Goal: Check status: Check status

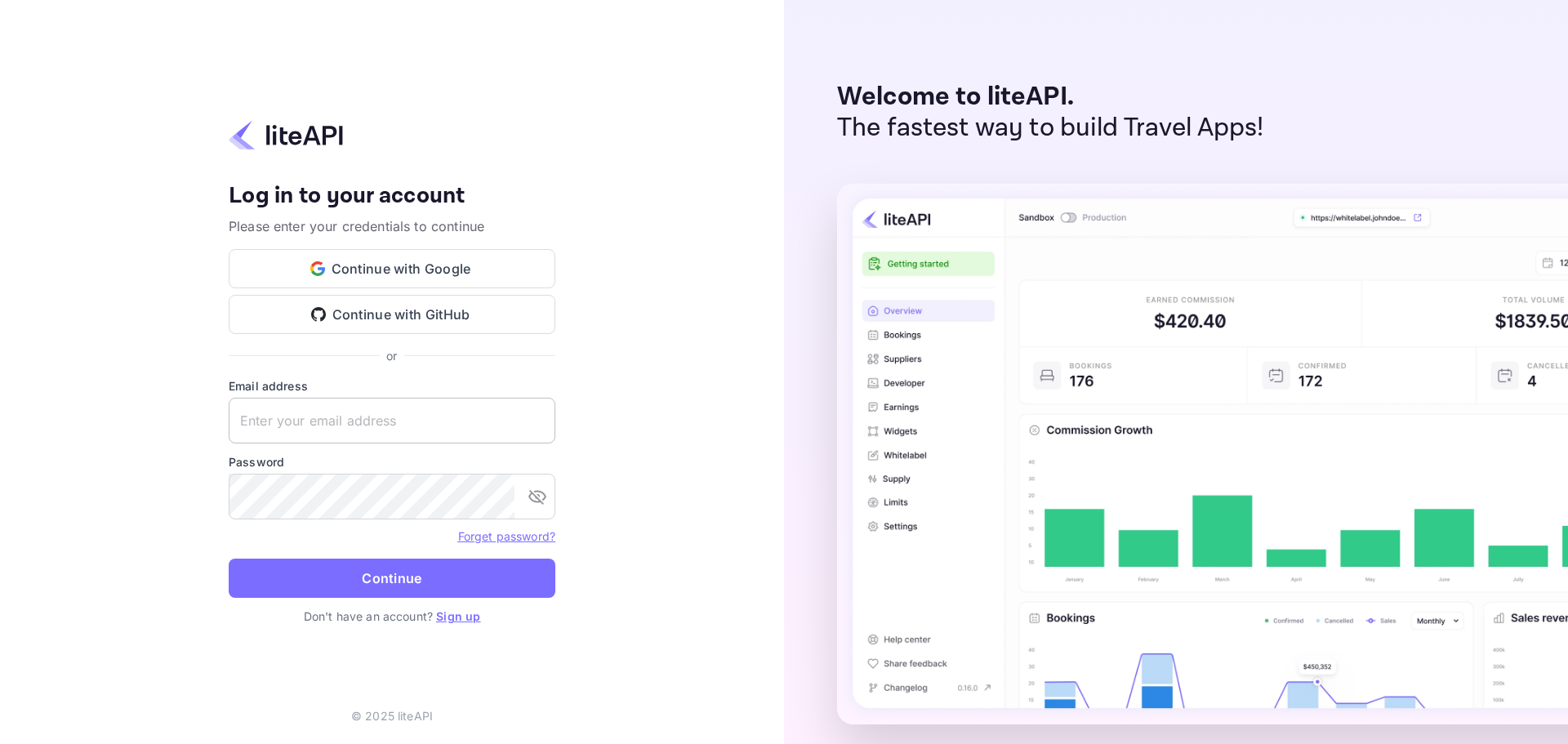
click at [376, 420] on input "text" at bounding box center [392, 420] width 327 height 46
click at [288, 424] on input "text" at bounding box center [392, 420] width 327 height 46
paste input "aubrey.ruiz@withjoy.com"
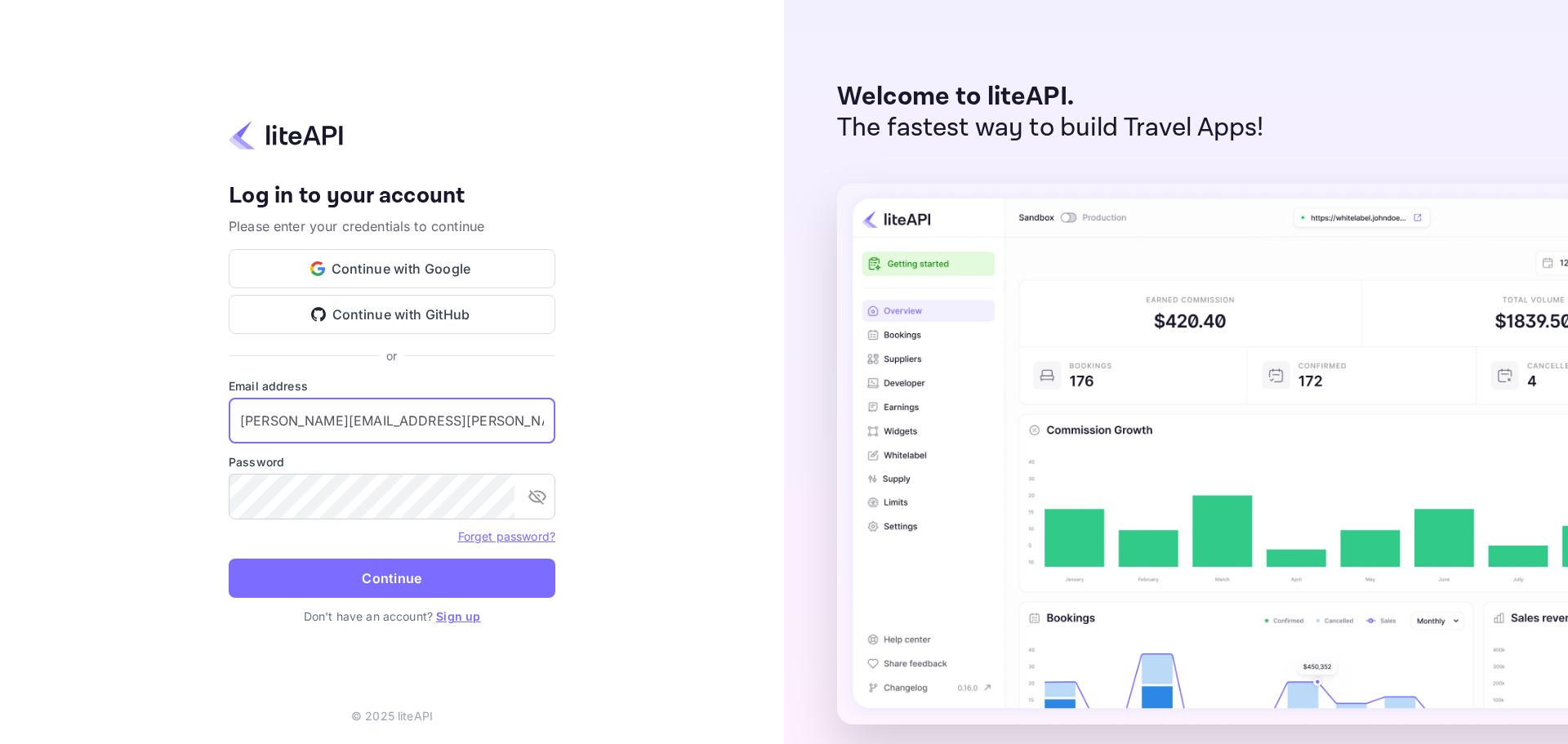
type input "aubrey.ruiz@withjoy.com"
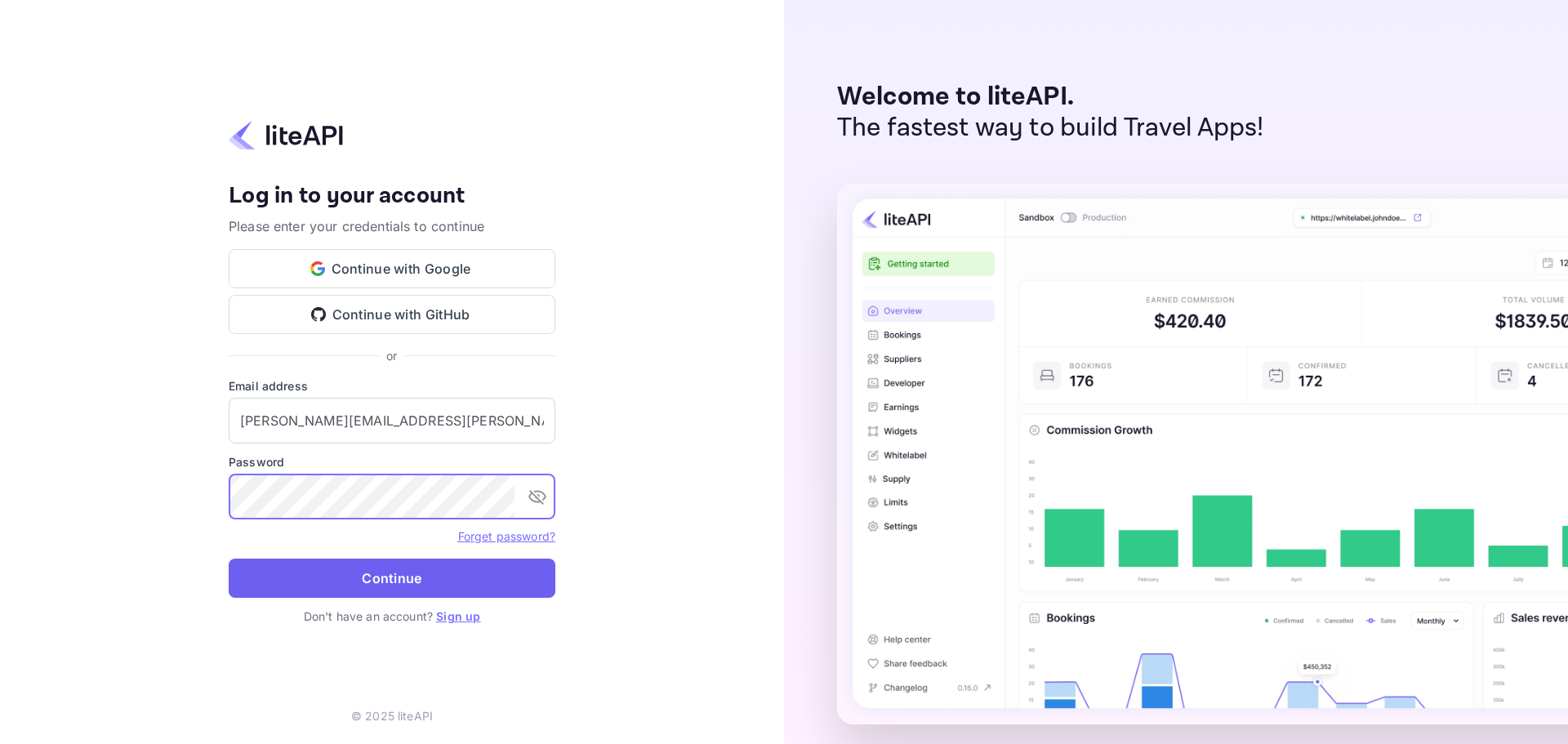
click at [350, 568] on button "Continue" at bounding box center [392, 578] width 327 height 39
click at [100, 464] on div "Your account has been created successfully, a confirmation link has been sent t…" at bounding box center [392, 372] width 784 height 744
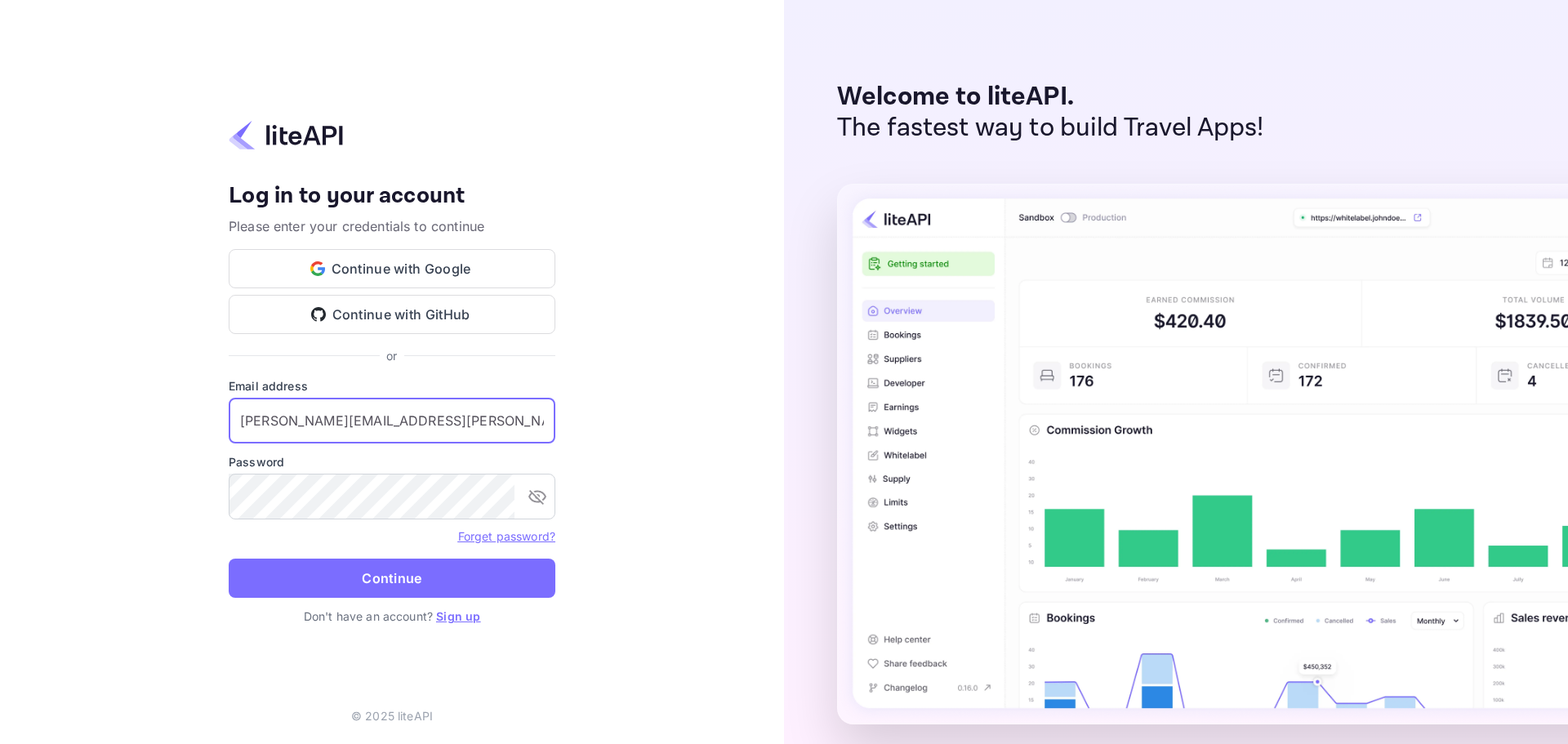
drag, startPoint x: 441, startPoint y: 409, endPoint x: 209, endPoint y: 412, distance: 232.0
click at [209, 412] on div "Your account has been created successfully, a confirmation link has been sent t…" at bounding box center [392, 372] width 784 height 744
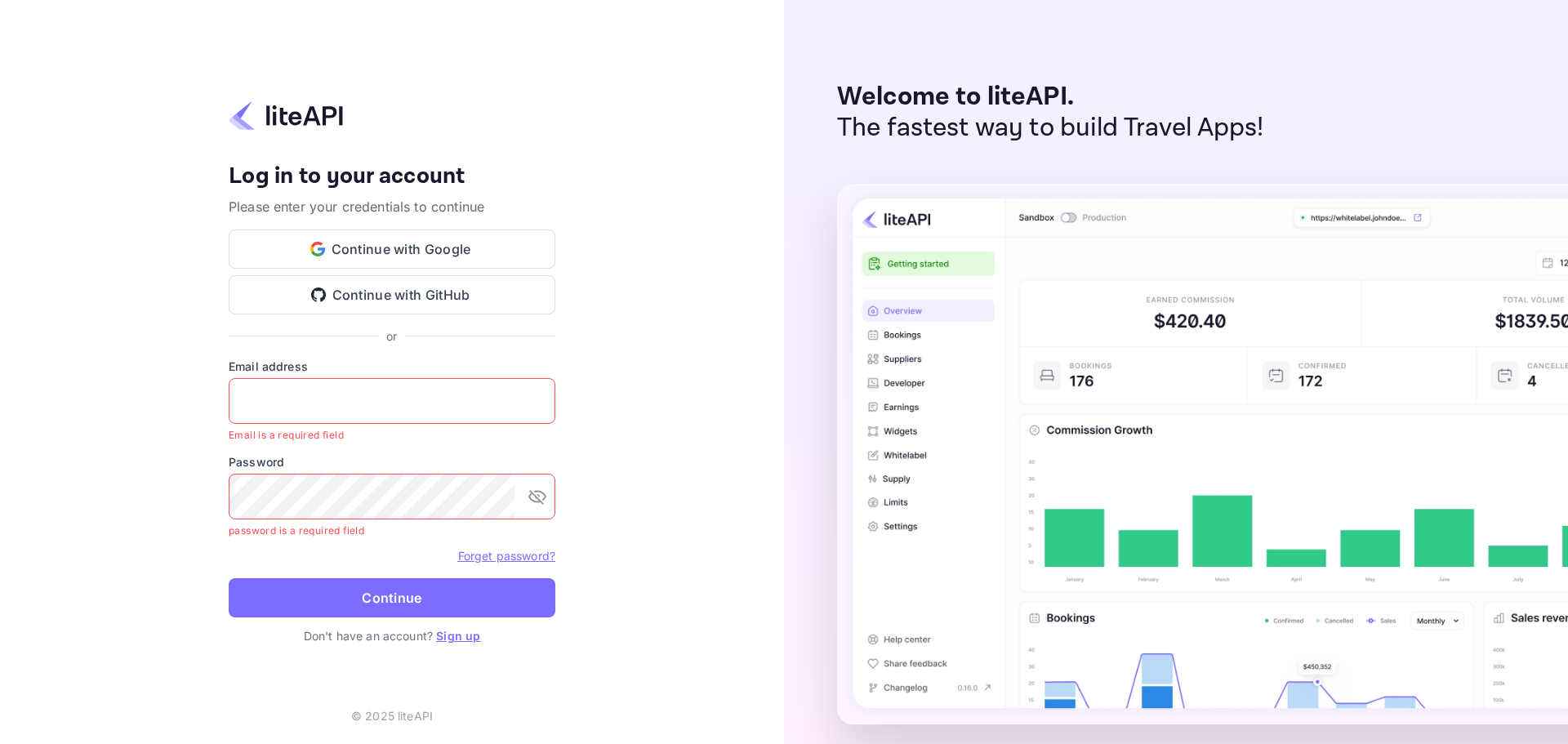
click at [289, 395] on input "text" at bounding box center [392, 400] width 327 height 46
paste input "services@withjoy.com"
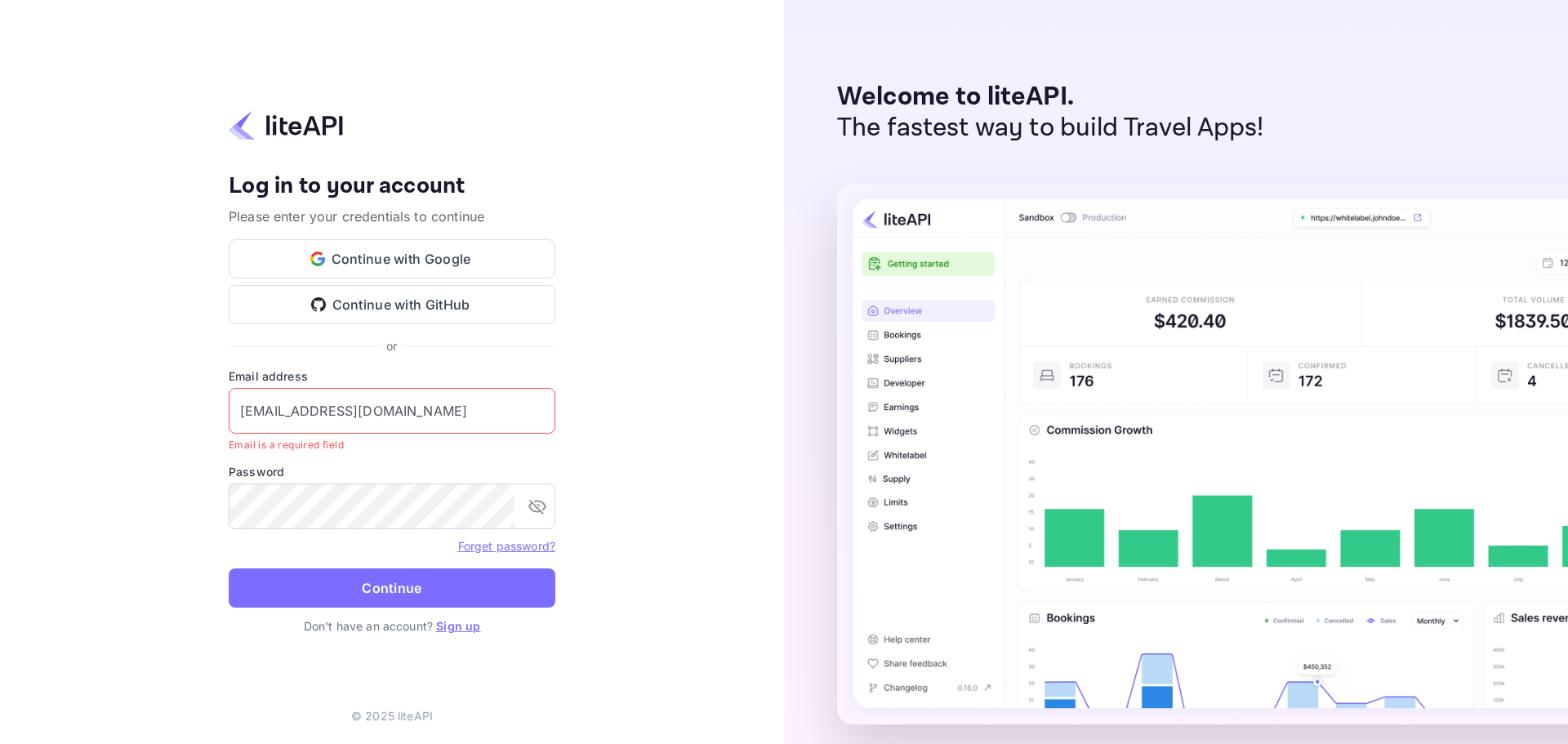
click at [384, 610] on form "Email address services@withjoy.com ​ Email is a required field Password ​ Forge…" at bounding box center [392, 493] width 327 height 250
click at [401, 586] on button "Continue" at bounding box center [392, 587] width 327 height 39
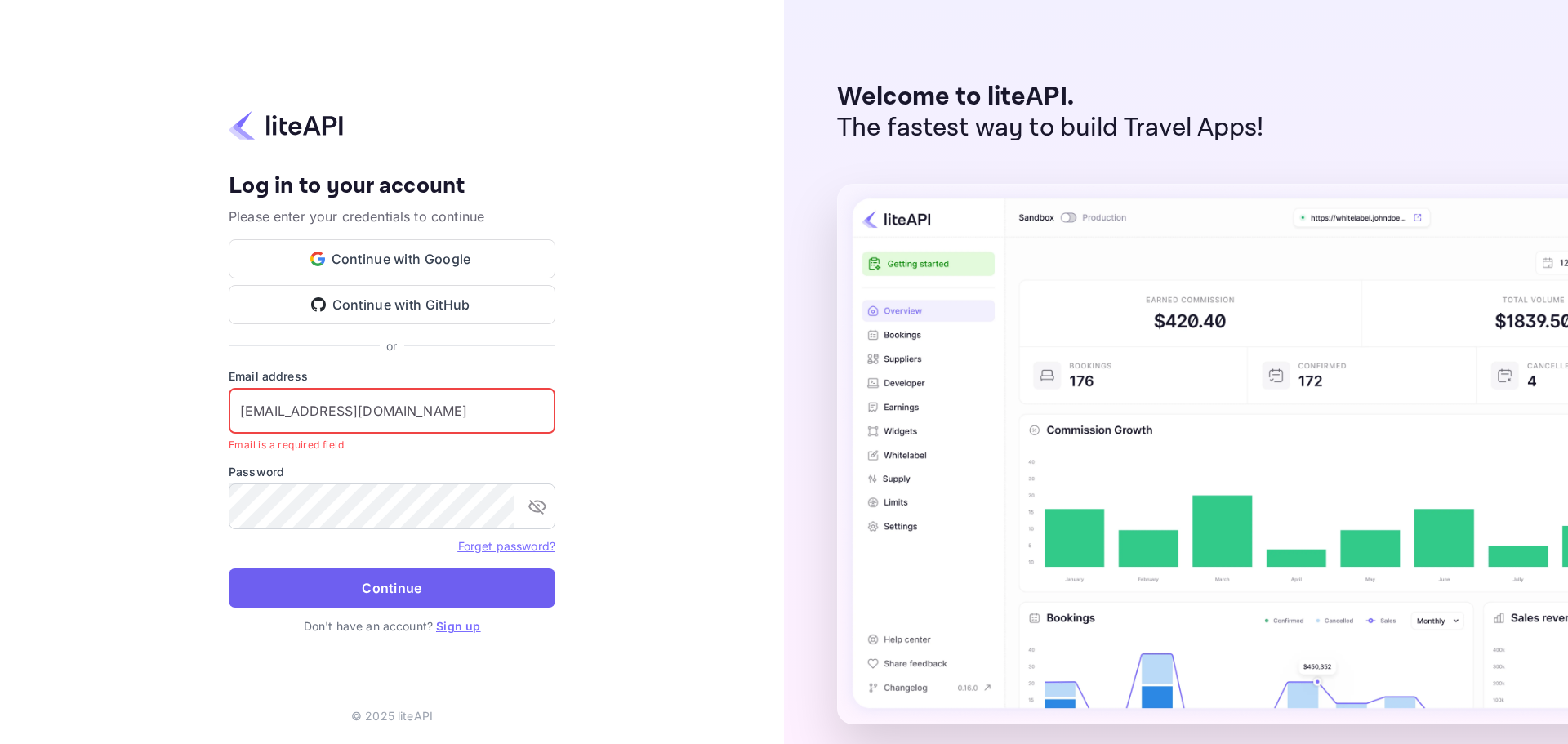
click at [382, 583] on button "Continue" at bounding box center [392, 587] width 327 height 39
click at [408, 261] on button "Continue with Google" at bounding box center [392, 259] width 327 height 39
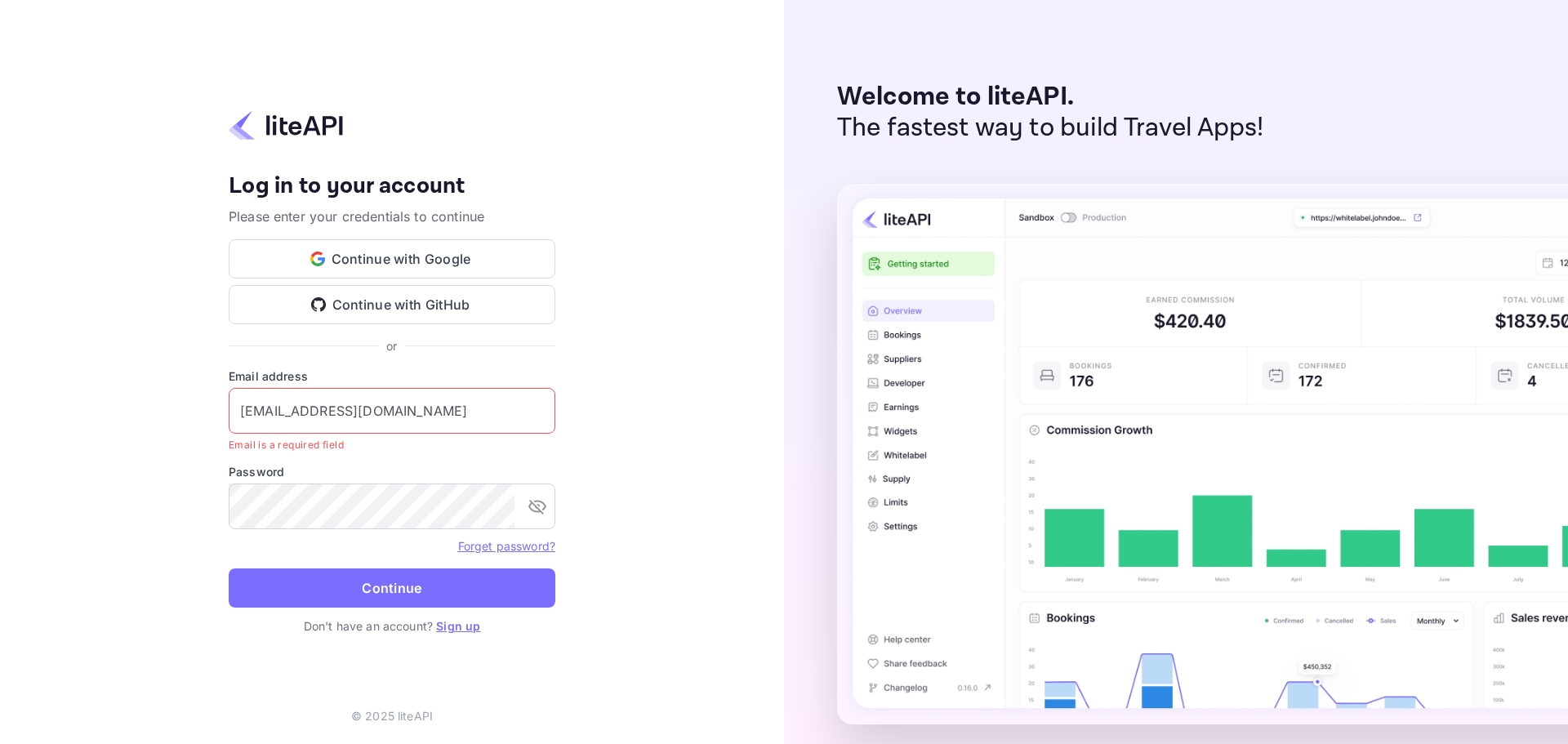
click at [246, 414] on input "services@withjoy.com" at bounding box center [392, 410] width 327 height 46
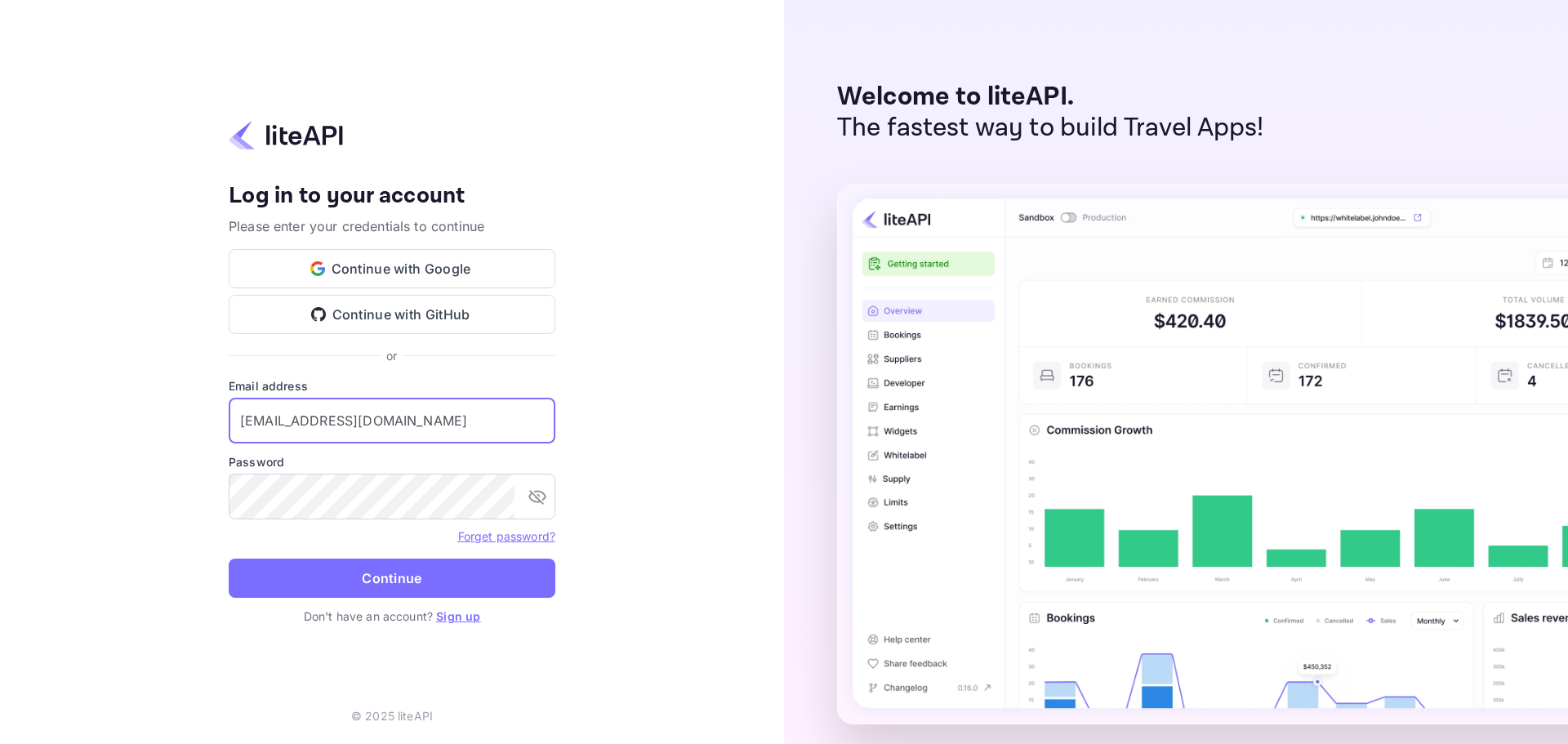
type input "services@withjoy.com"
click at [374, 584] on button "Continue" at bounding box center [392, 578] width 327 height 39
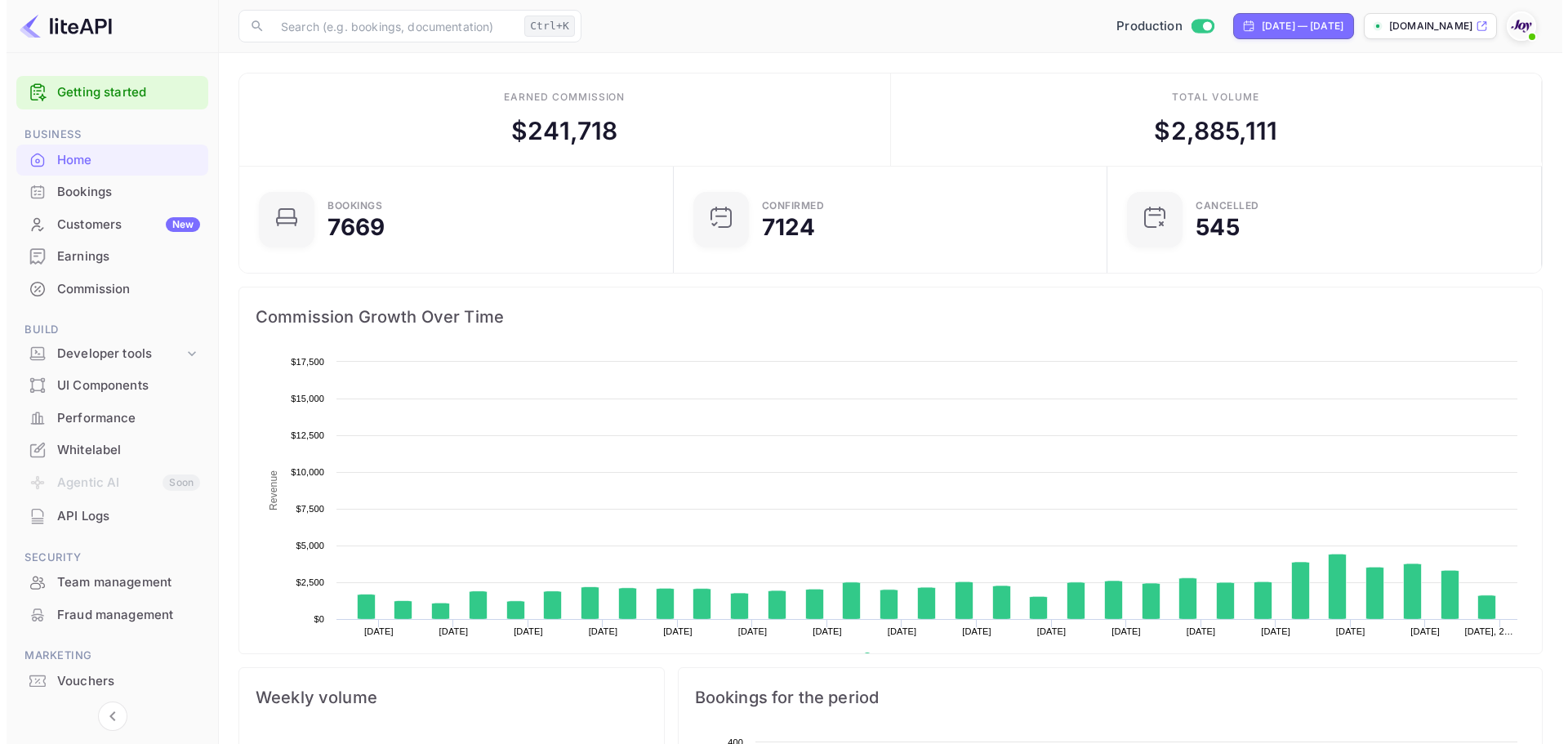
scroll to position [254, 411]
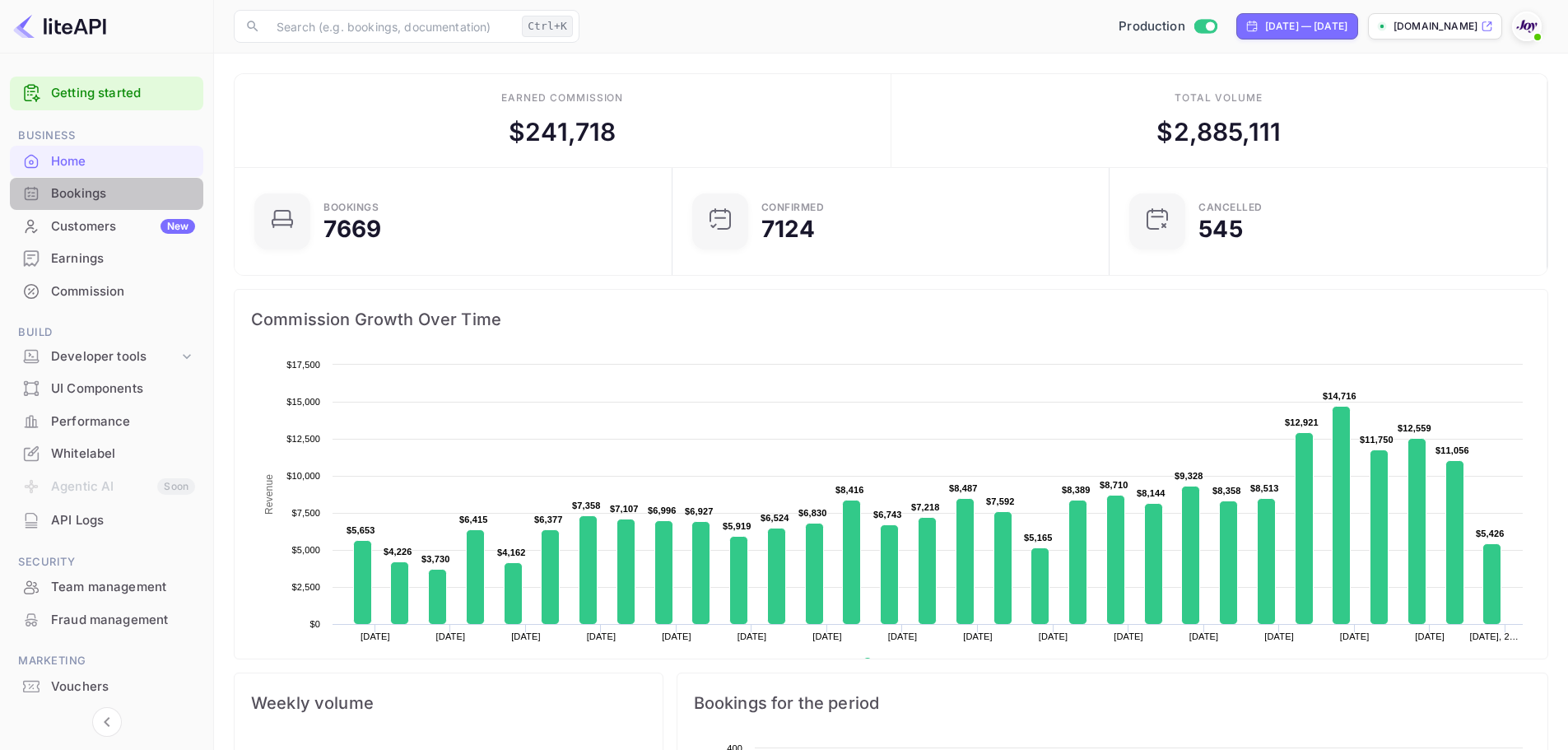
click at [87, 206] on div "Bookings" at bounding box center [107, 193] width 193 height 32
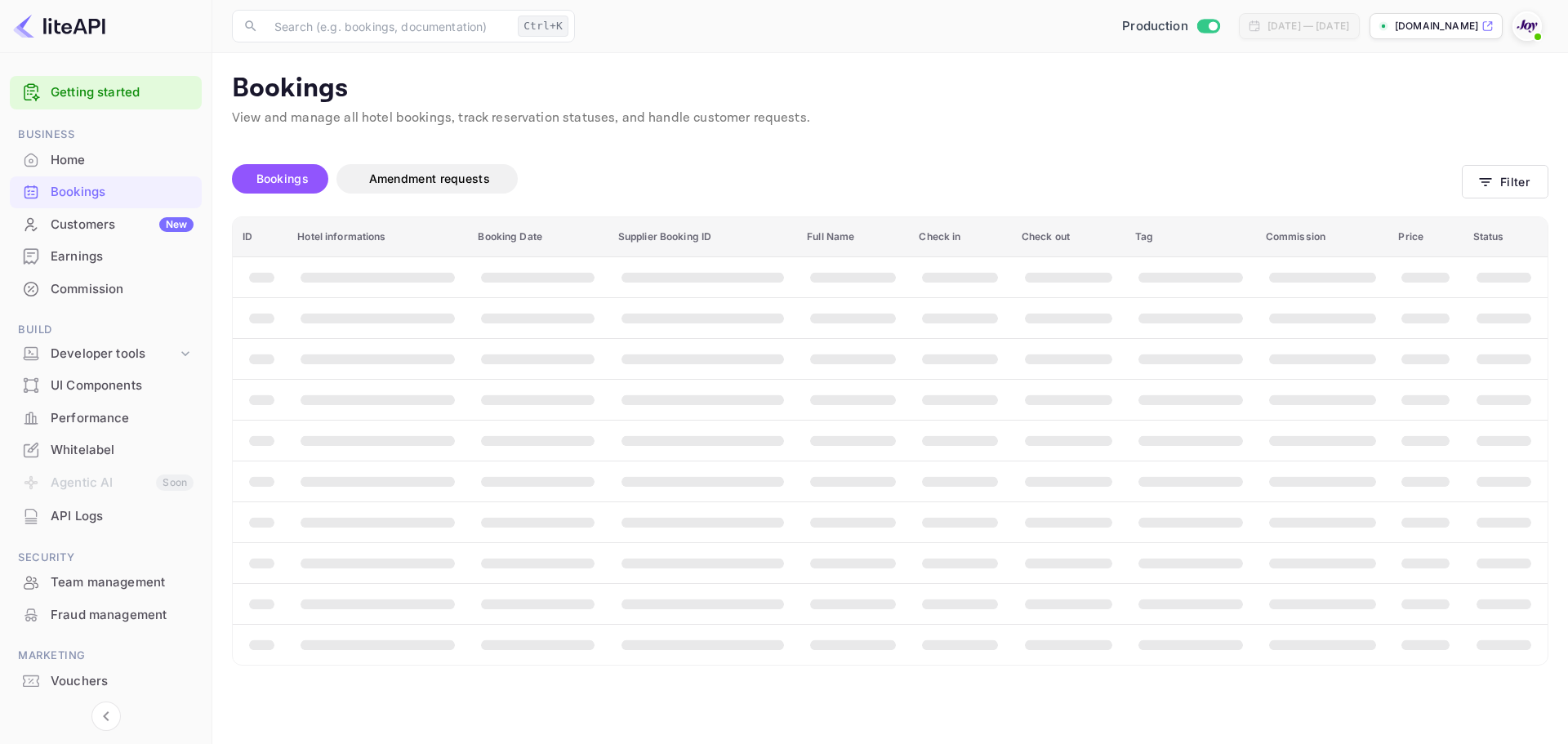
click at [1536, 158] on div "Bookings Amendment requests Filter" at bounding box center [890, 182] width 1316 height 68
click at [1525, 172] on div "Bookings Amendment requests Filter" at bounding box center [890, 182] width 1316 height 68
click at [1529, 174] on button "Filter" at bounding box center [1505, 182] width 87 height 33
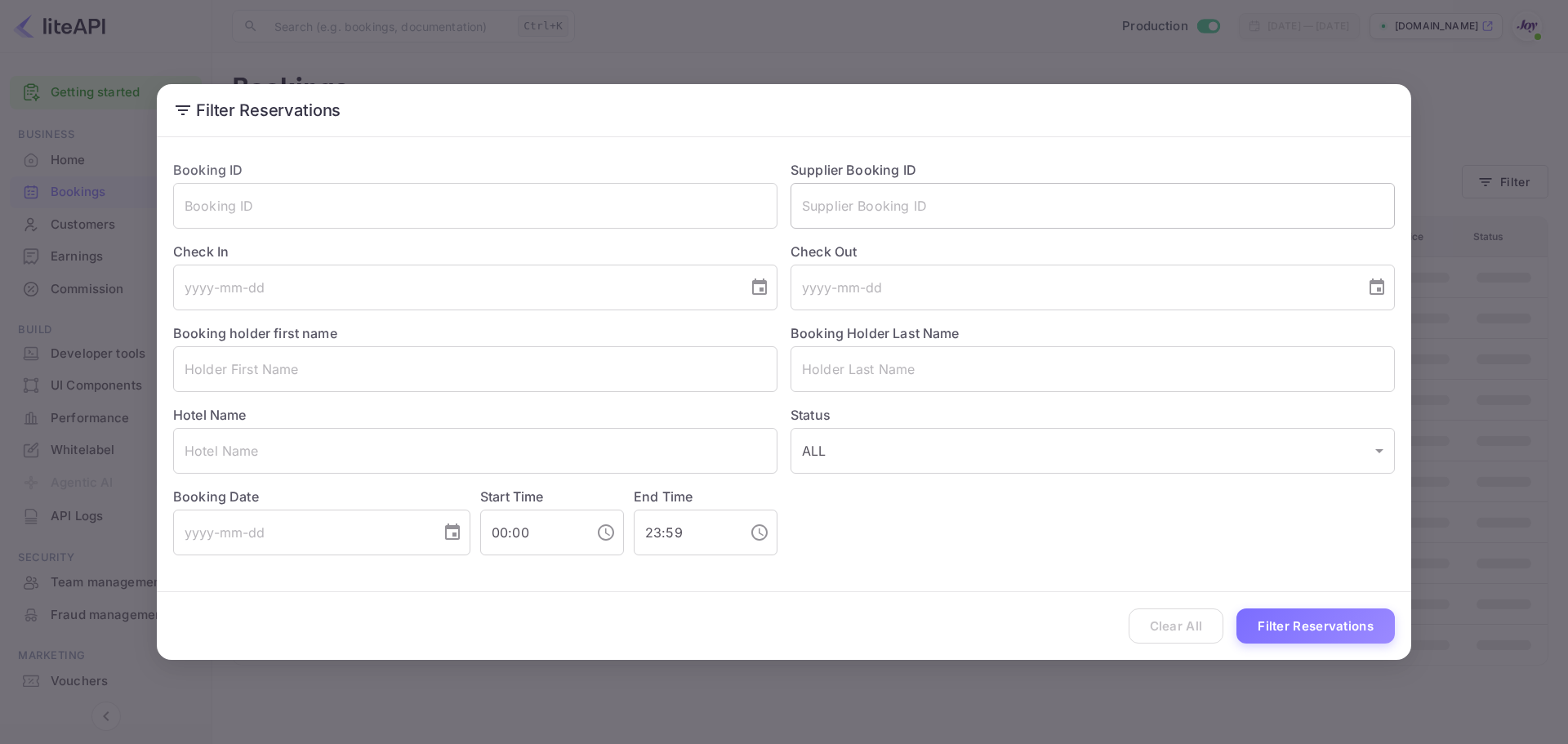
click at [868, 195] on input "text" at bounding box center [1093, 205] width 605 height 46
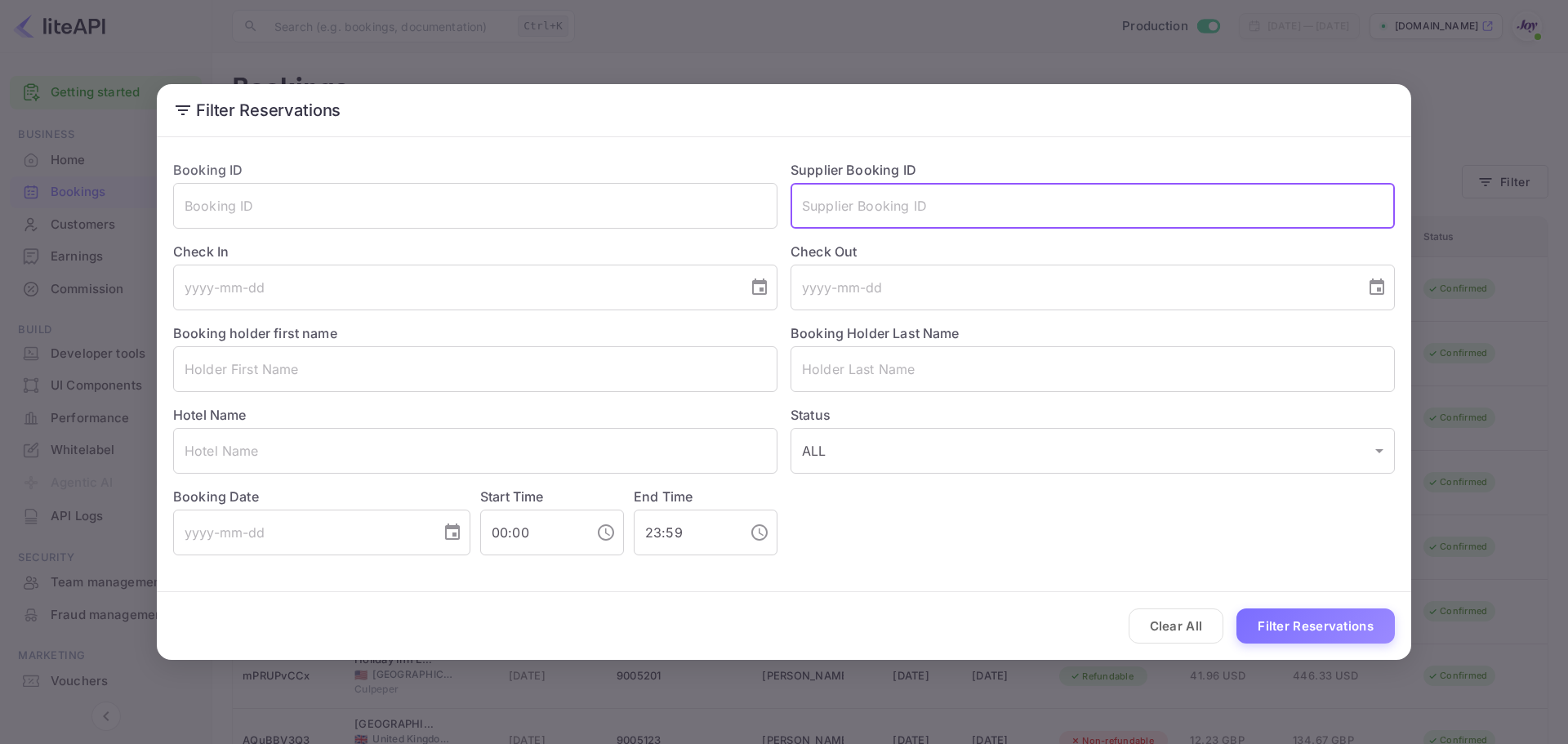
paste input "61196824"
type input "61196824"
drag, startPoint x: 1376, startPoint y: 637, endPoint x: 1375, endPoint y: 629, distance: 8.1
click at [1376, 635] on button "Filter Reservations" at bounding box center [1315, 626] width 158 height 35
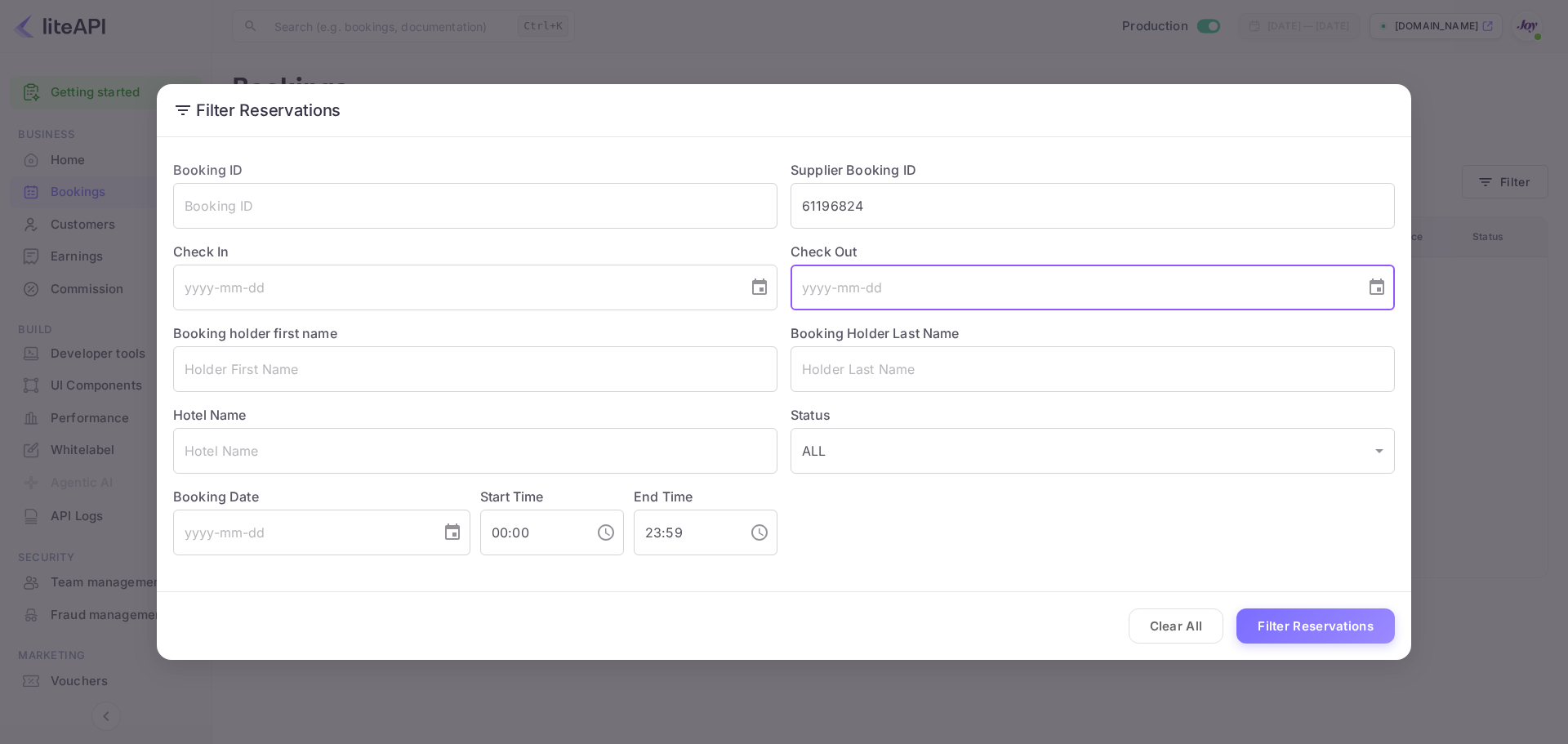
click at [914, 299] on input "tel" at bounding box center [1073, 287] width 564 height 46
drag, startPoint x: 884, startPoint y: 201, endPoint x: 802, endPoint y: 212, distance: 82.7
click at [802, 212] on input "61196824" at bounding box center [1093, 205] width 605 height 46
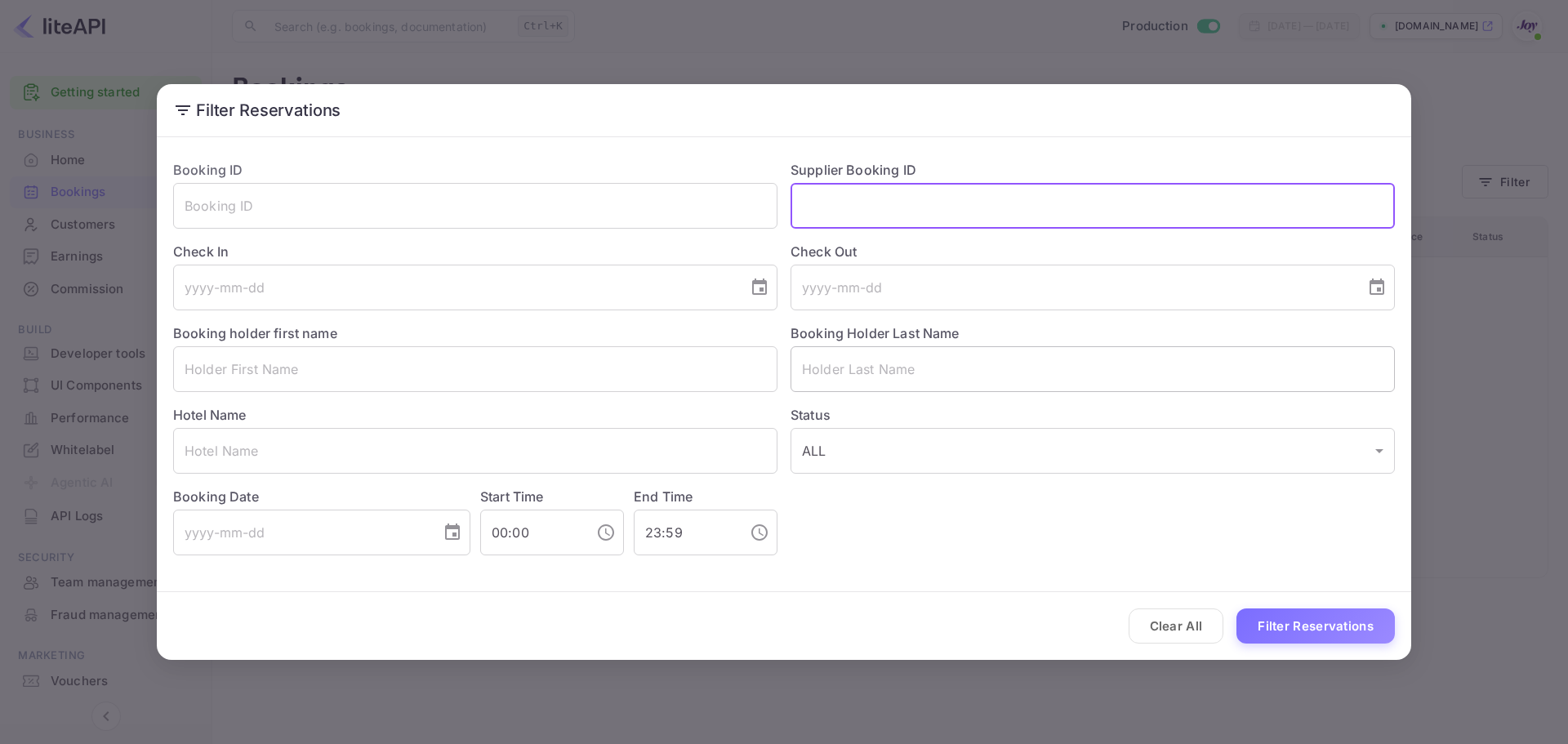
drag, startPoint x: 816, startPoint y: 380, endPoint x: 832, endPoint y: 371, distance: 18.4
click at [817, 380] on input "text" at bounding box center [1093, 369] width 605 height 46
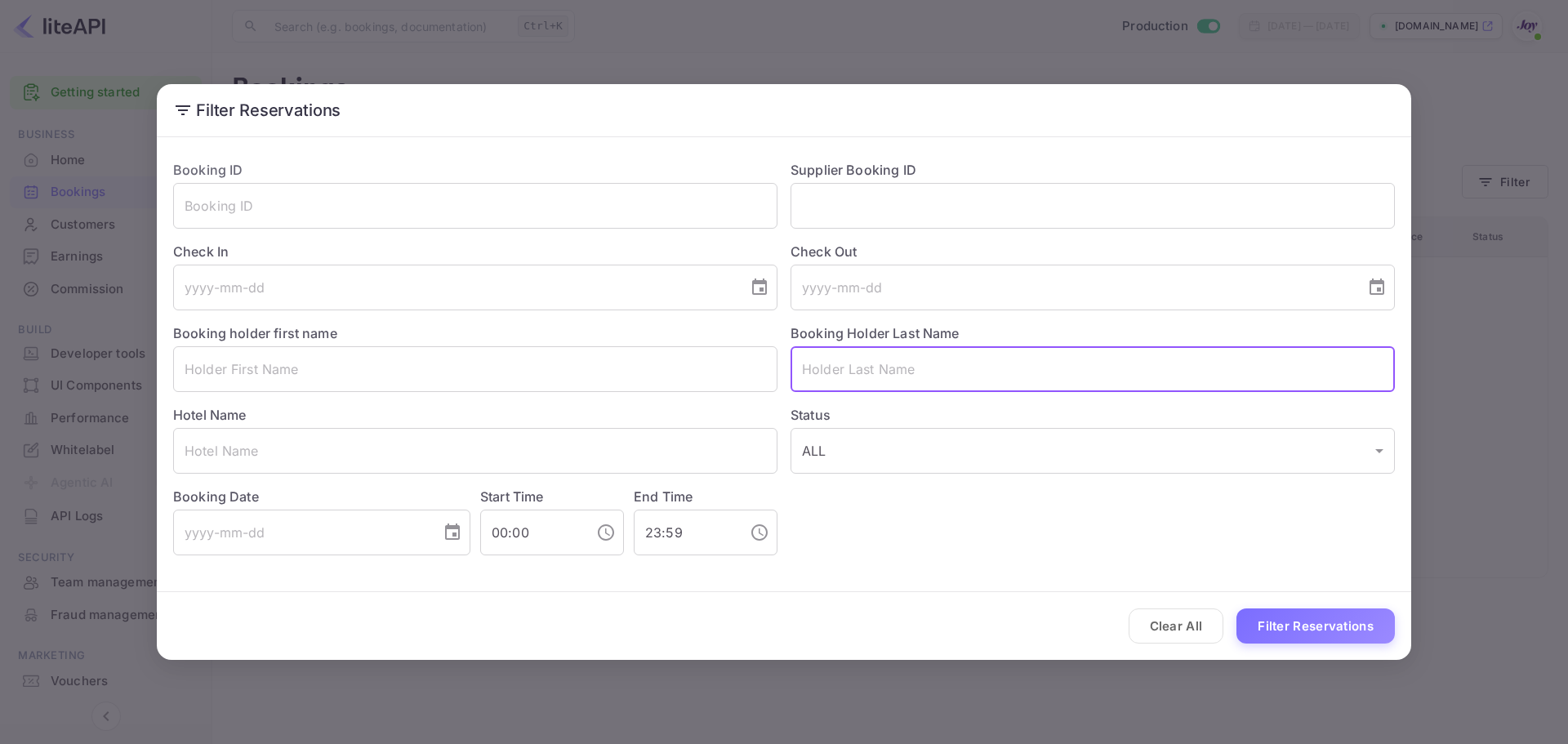
paste input "Harris"
type input "Harris"
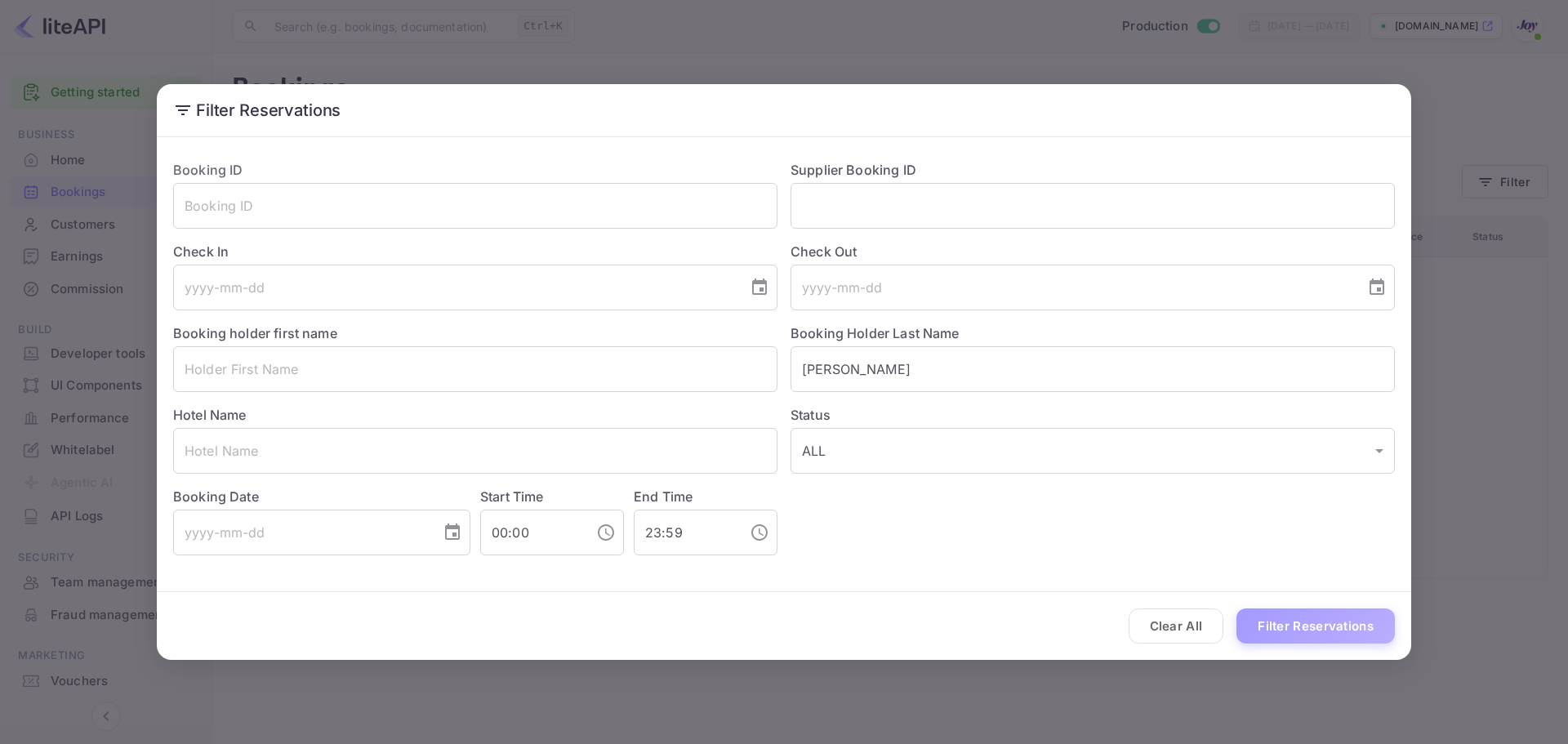
click at [1310, 630] on button "Filter Reservations" at bounding box center [1315, 626] width 158 height 35
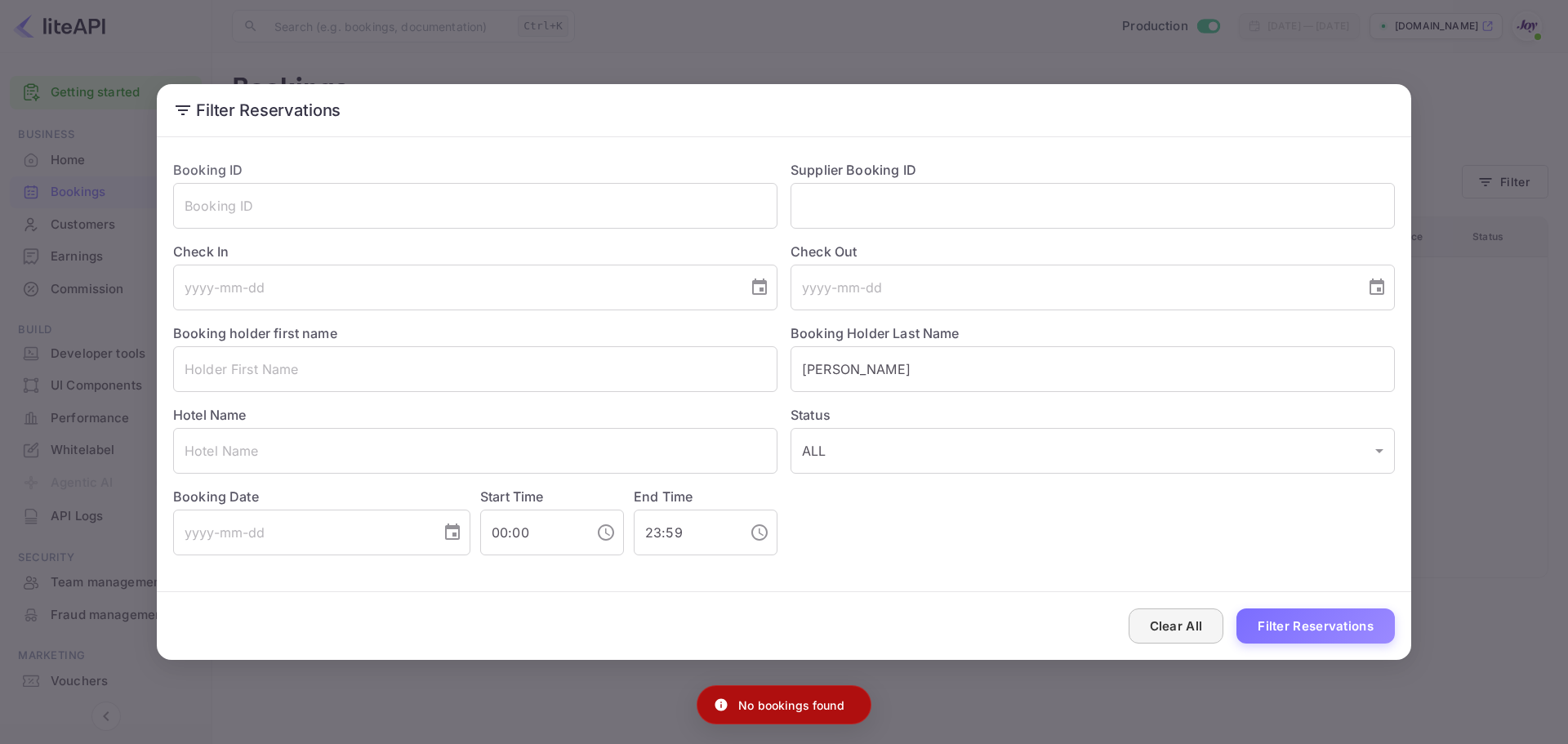
click at [1199, 639] on button "Clear All" at bounding box center [1176, 626] width 96 height 35
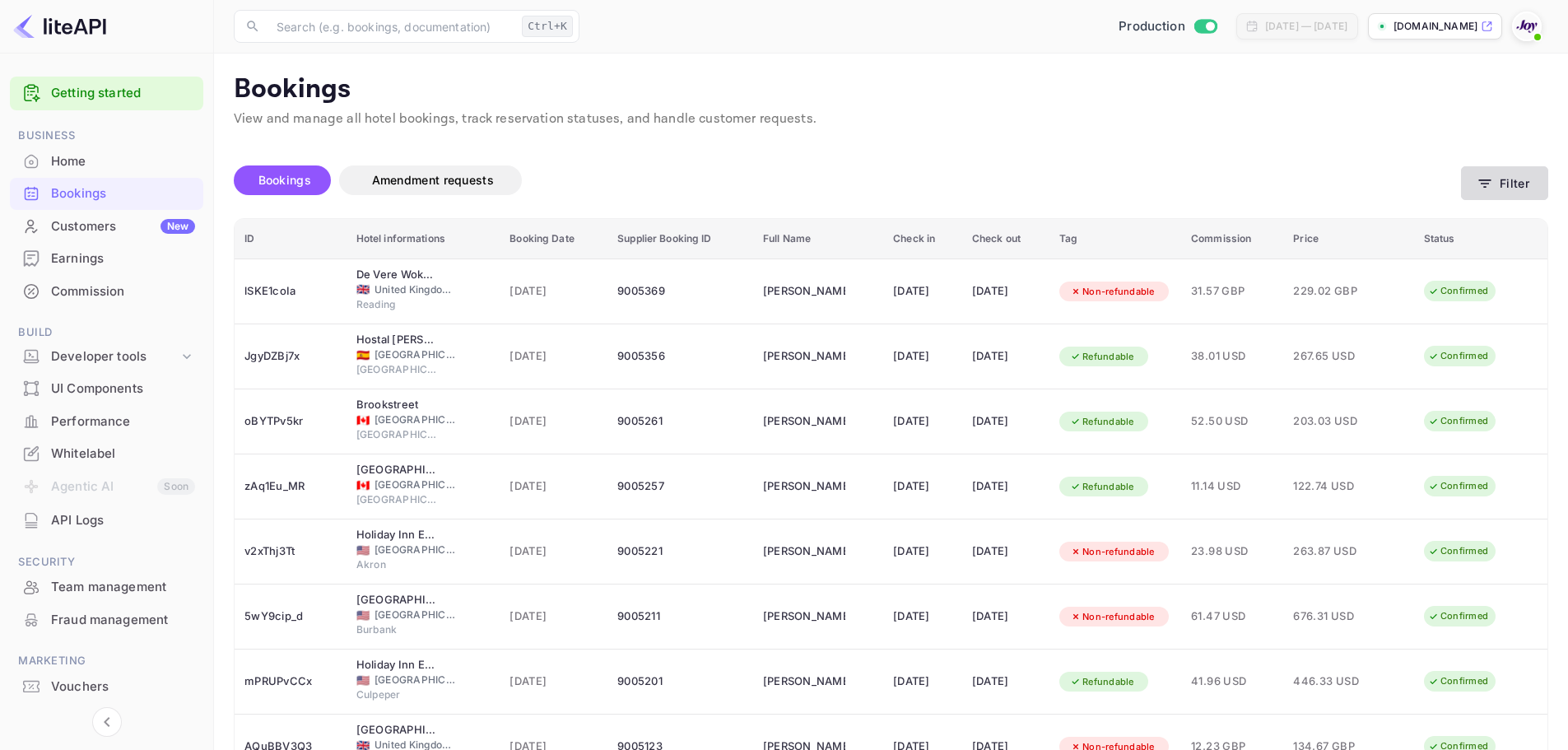
click at [1520, 192] on button "Filter" at bounding box center [1505, 183] width 87 height 34
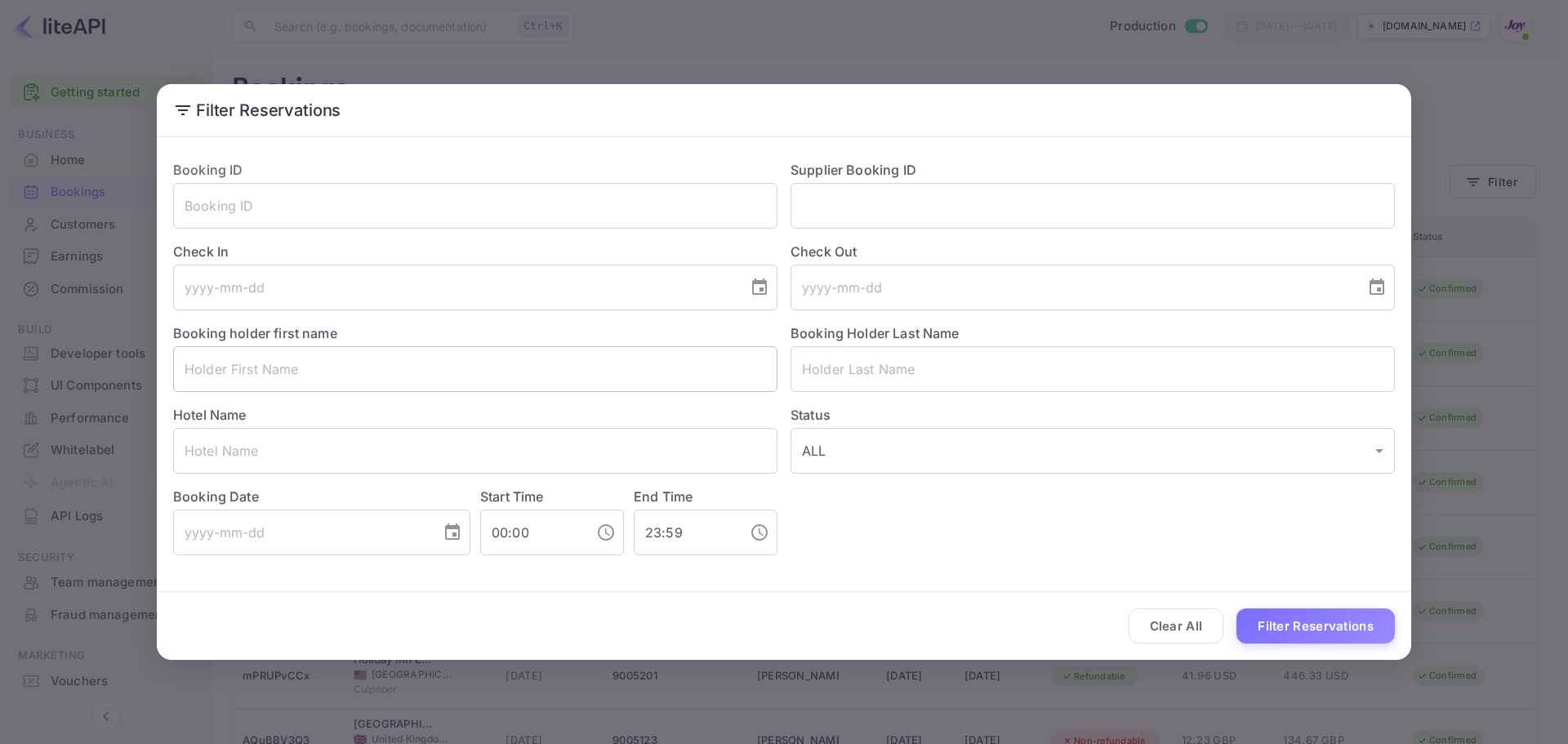
drag, startPoint x: 362, startPoint y: 378, endPoint x: 371, endPoint y: 372, distance: 10.8
click at [363, 378] on input "text" at bounding box center [475, 369] width 605 height 46
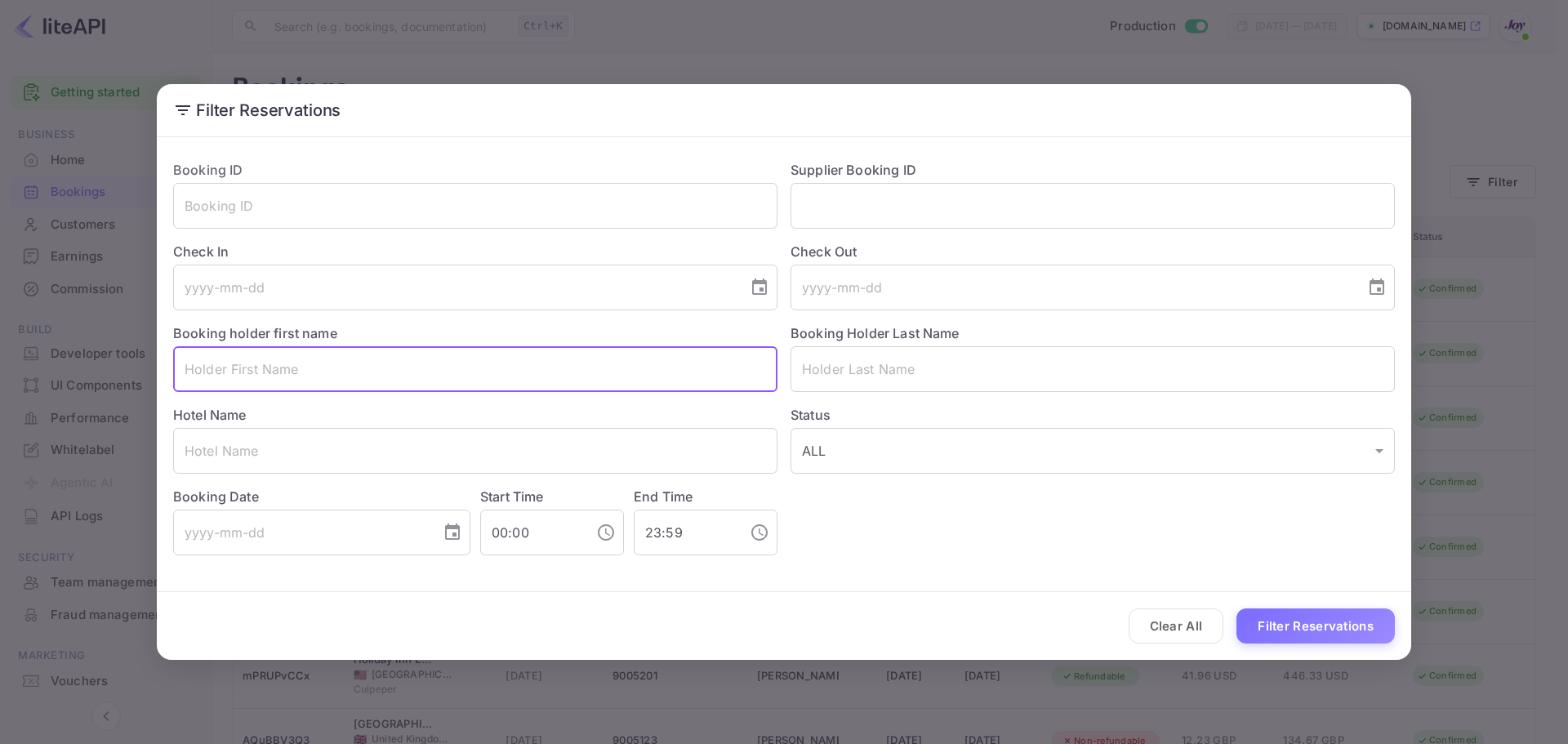
paste input "Jacqueline"
type input "Jacqueline"
click at [828, 369] on input "text" at bounding box center [1093, 369] width 605 height 46
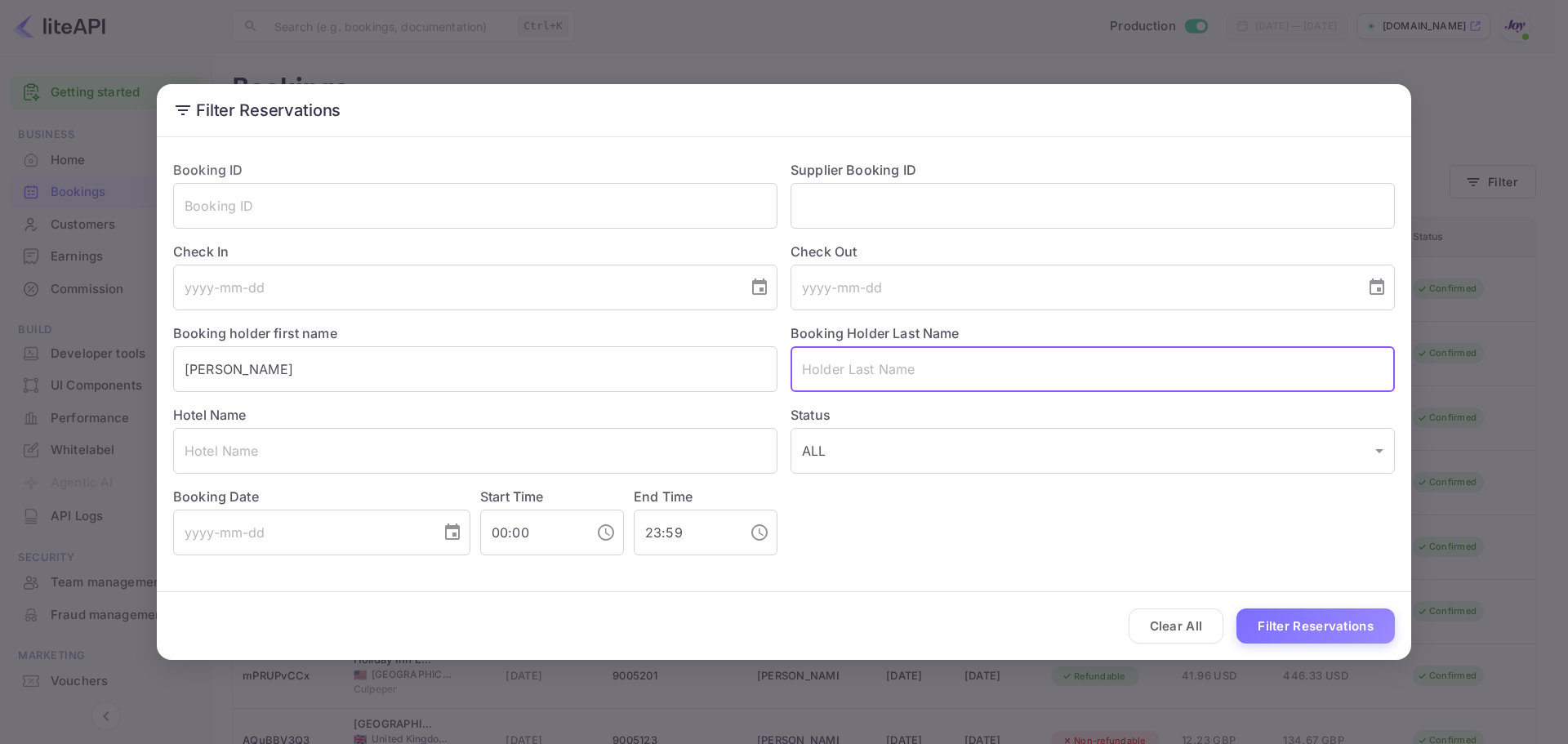
drag, startPoint x: 977, startPoint y: 372, endPoint x: 1006, endPoint y: 395, distance: 37.0
click at [977, 373] on input "text" at bounding box center [1093, 369] width 605 height 46
paste input "Harris"
type input "Harris"
click at [1288, 621] on button "Filter Reservations" at bounding box center [1315, 626] width 158 height 35
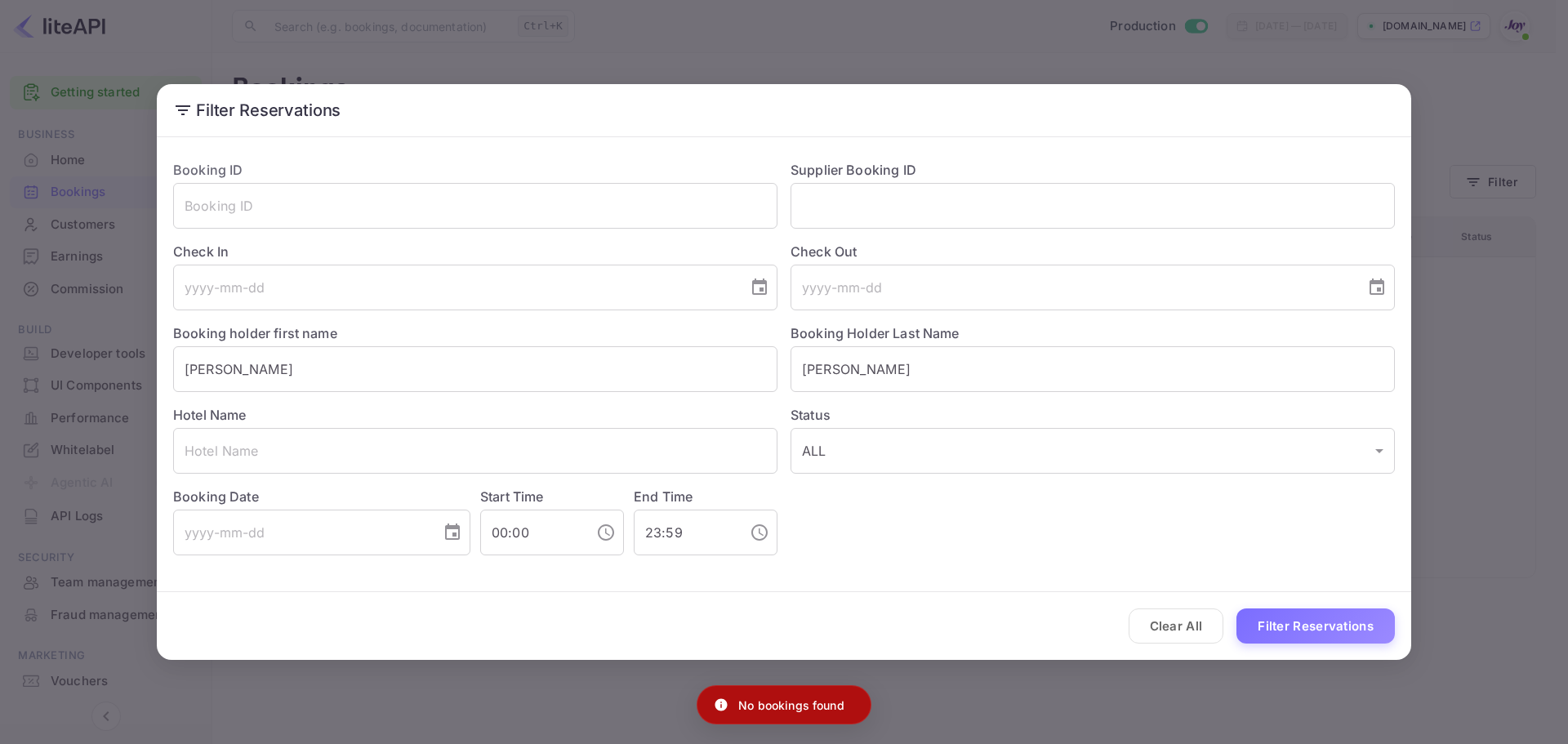
click at [1456, 156] on div "Filter Reservations Booking ID ​ Supplier Booking ID ​ Check In ​ Check Out ​ B…" at bounding box center [784, 372] width 1568 height 744
